Goal: Information Seeking & Learning: Find specific fact

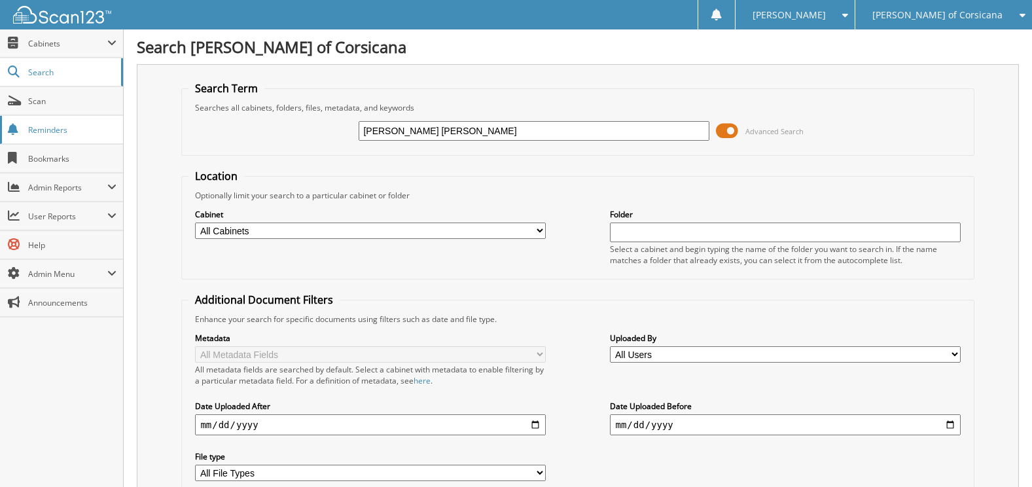
type input "[PERSON_NAME] [PERSON_NAME]"
click at [425, 130] on input "[PERSON_NAME] [PERSON_NAME]" at bounding box center [534, 131] width 350 height 20
type input "RICHARD SMITH"
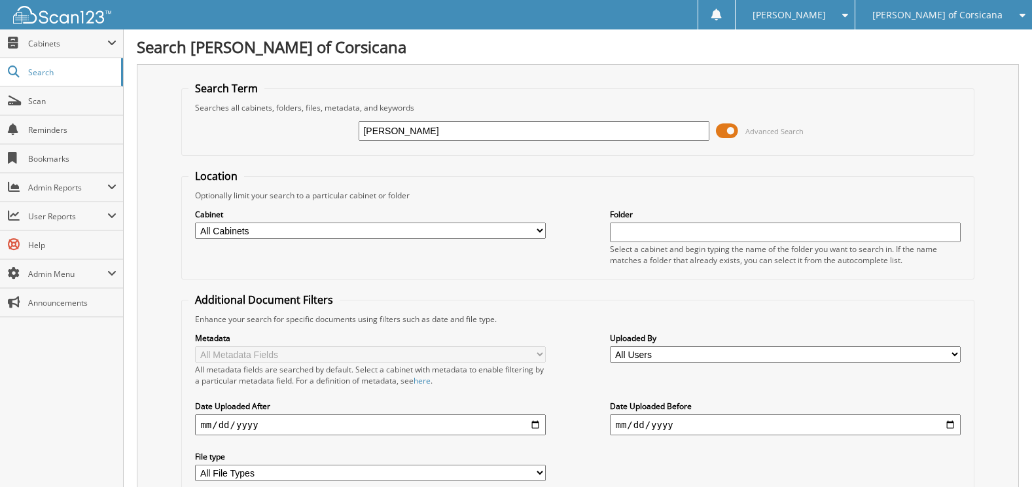
click at [407, 124] on input "RICHARD SMITH" at bounding box center [534, 131] width 350 height 20
type input "[PERSON_NAME] [PERSON_NAME]"
click at [52, 44] on span "Cabinets" at bounding box center [67, 43] width 79 height 11
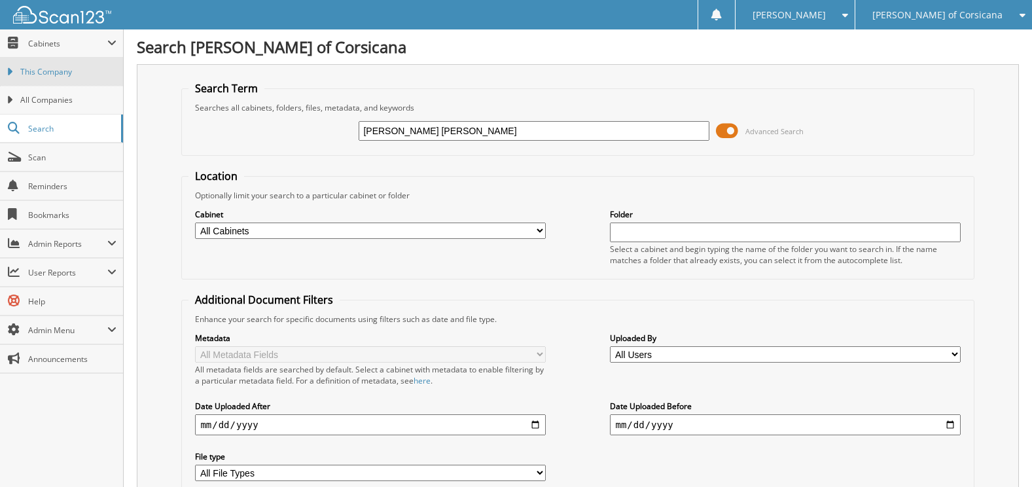
click at [48, 66] on span "This Company" at bounding box center [68, 72] width 96 height 12
